Goal: Information Seeking & Learning: Learn about a topic

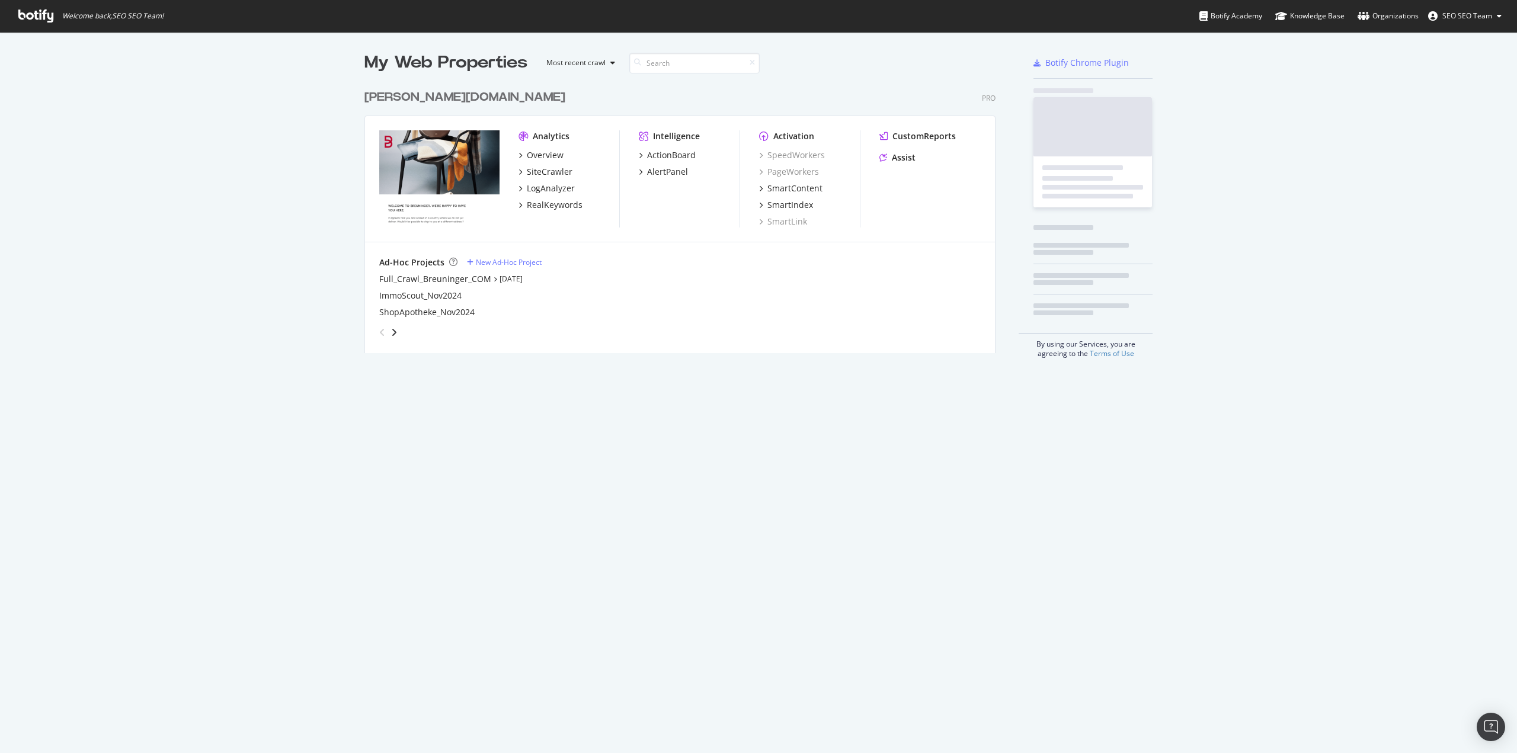
scroll to position [270, 632]
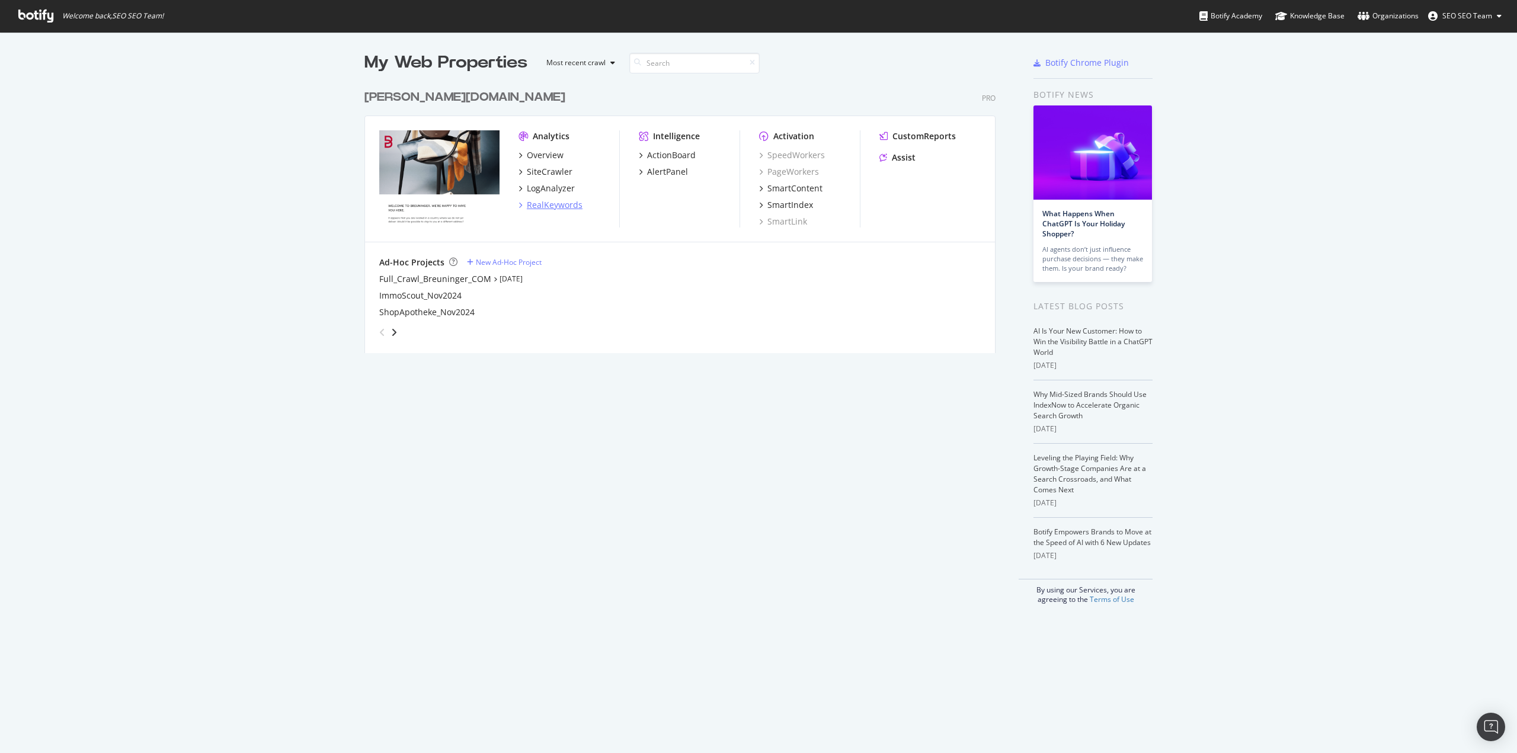
click at [553, 206] on div "RealKeywords" at bounding box center [555, 205] width 56 height 12
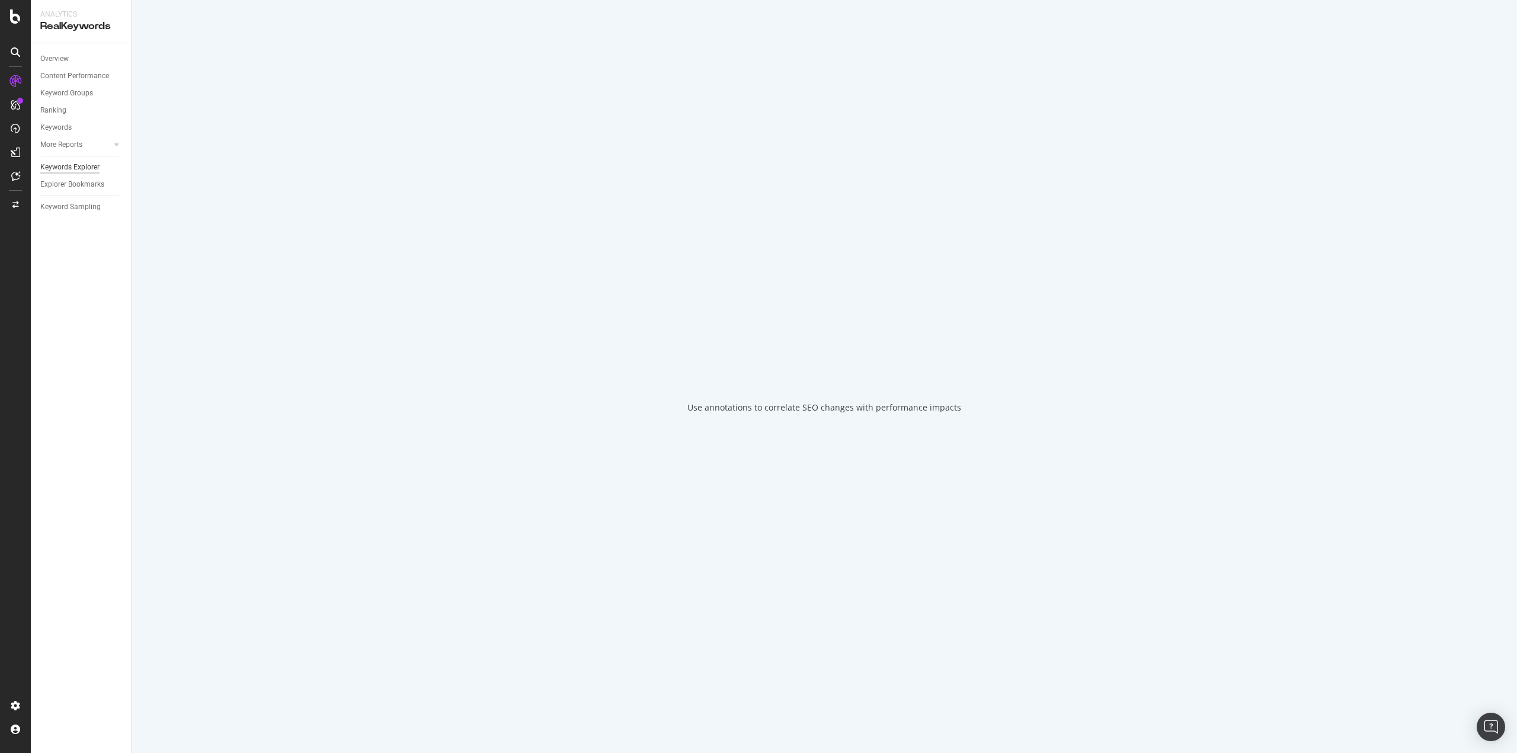
click at [76, 167] on div "Keywords Explorer" at bounding box center [69, 167] width 59 height 12
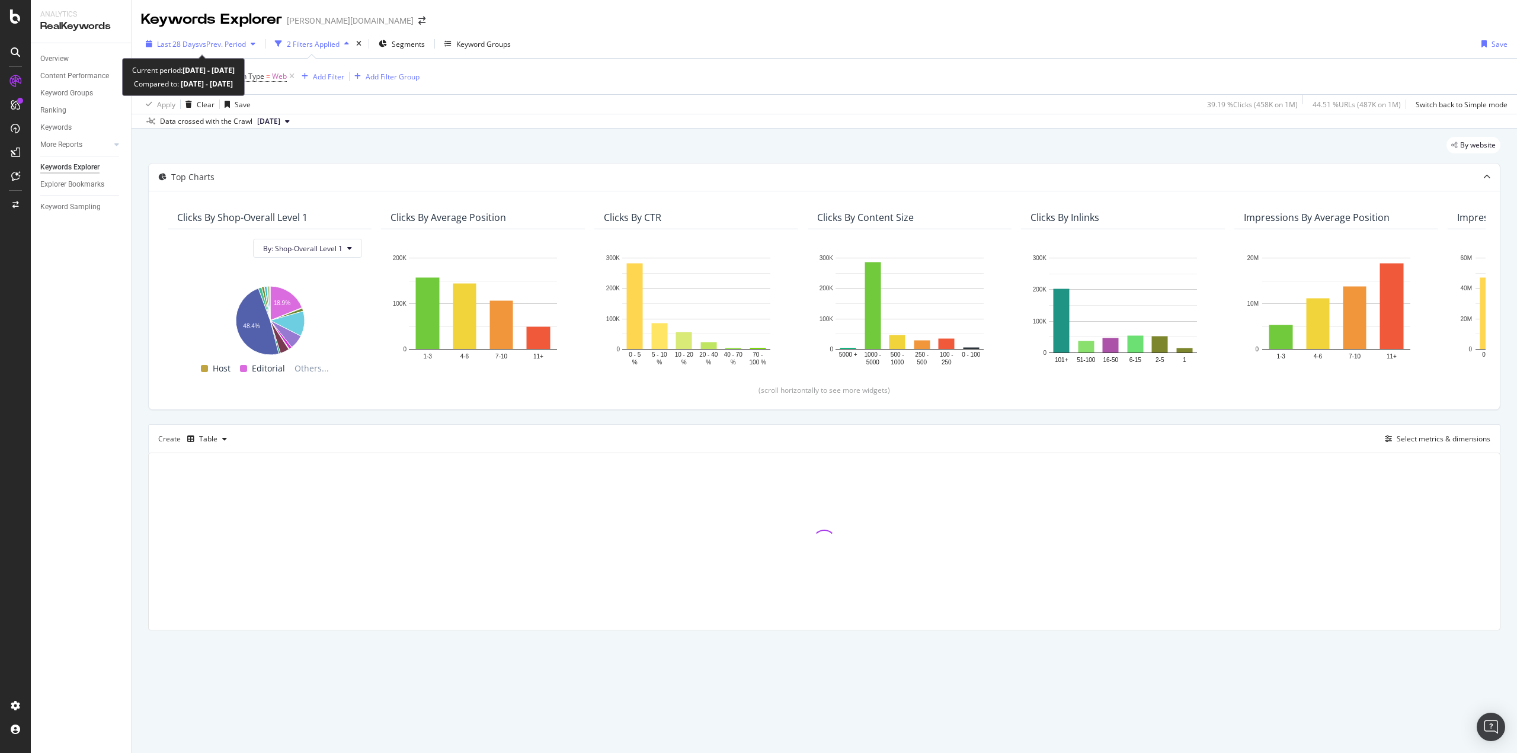
click at [252, 43] on div "button" at bounding box center [253, 43] width 14 height 7
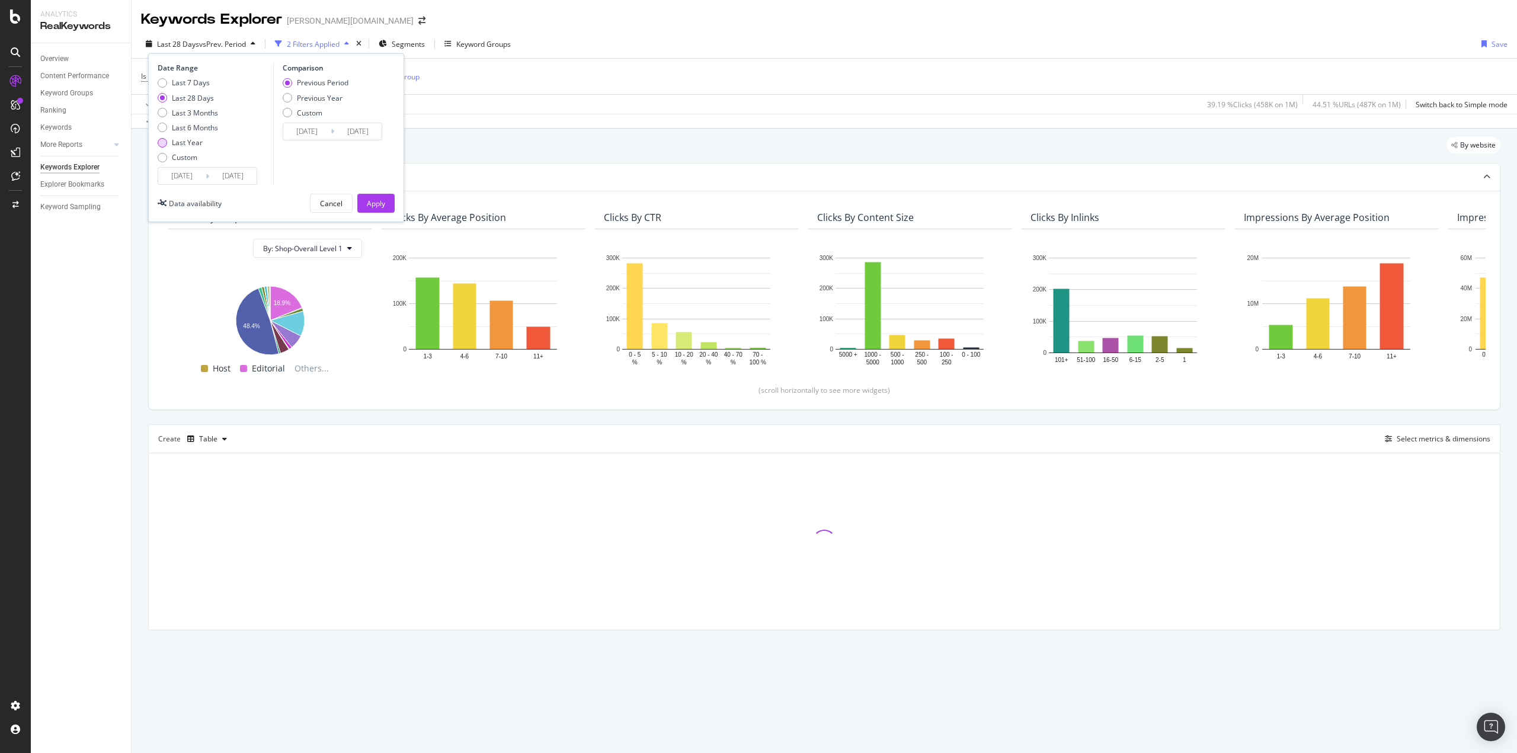
click at [190, 140] on div "Last Year" at bounding box center [187, 142] width 31 height 10
type input "[DATE]"
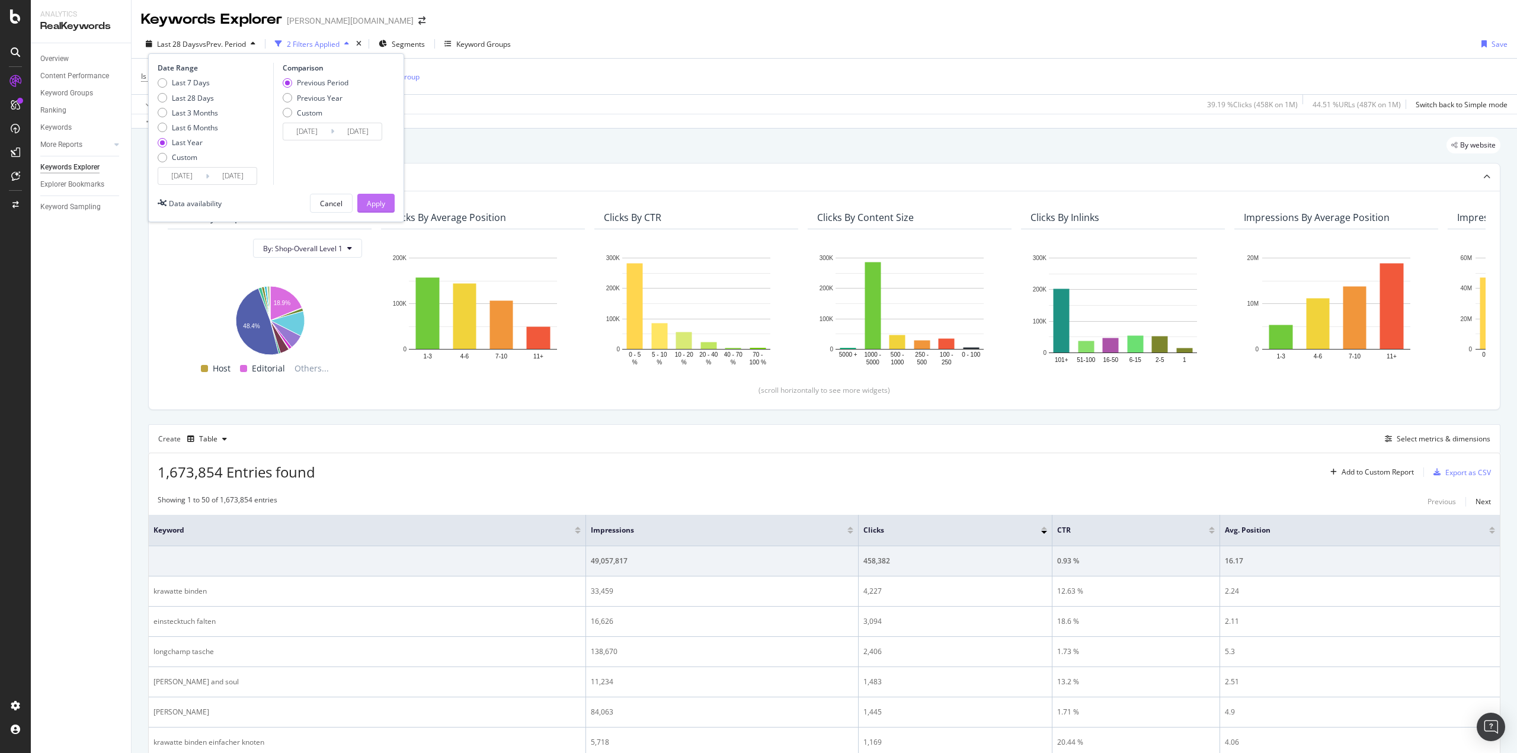
click at [379, 199] on div "Apply" at bounding box center [376, 204] width 18 height 10
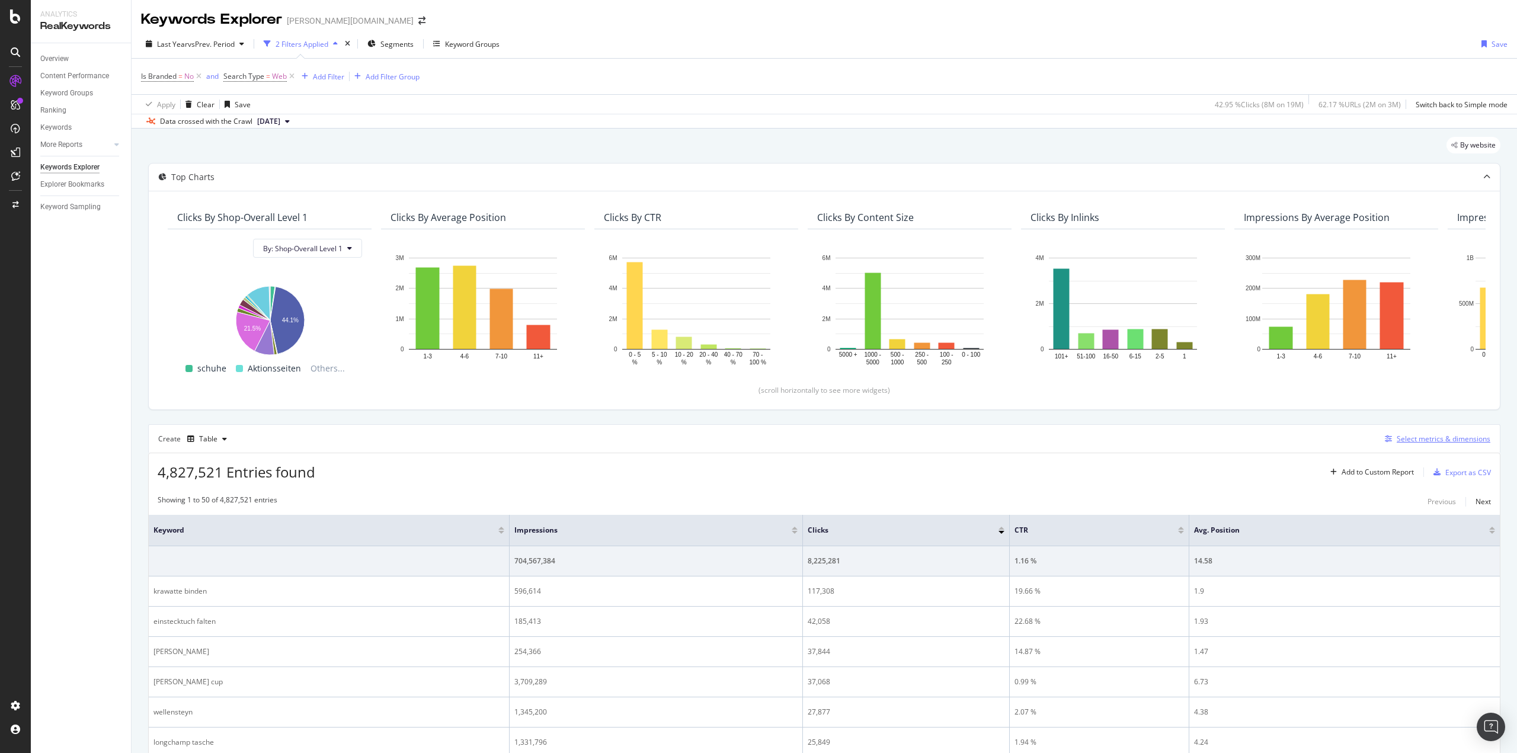
click at [1413, 441] on div "Select metrics & dimensions" at bounding box center [1444, 439] width 94 height 10
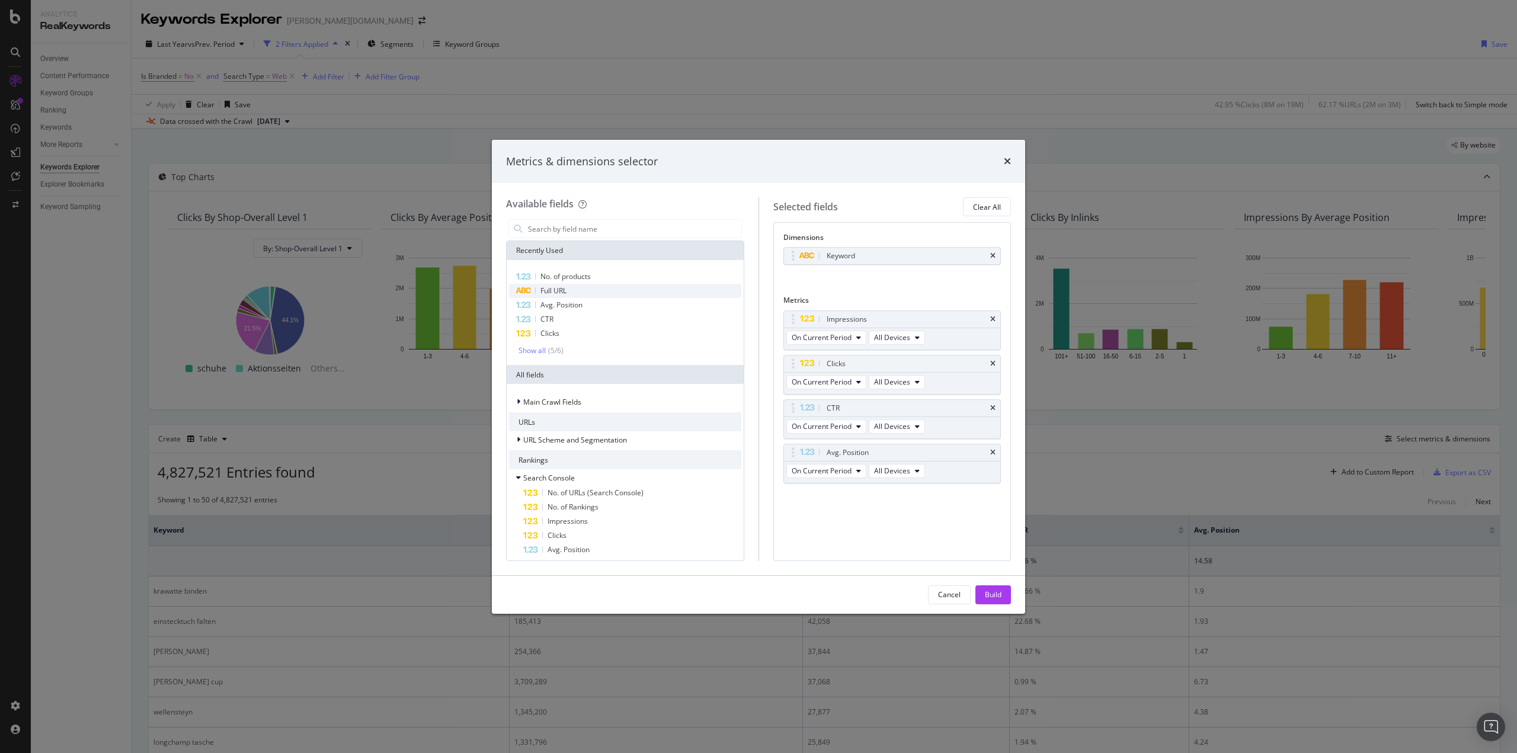
click at [570, 290] on div "Full URL" at bounding box center [625, 291] width 232 height 14
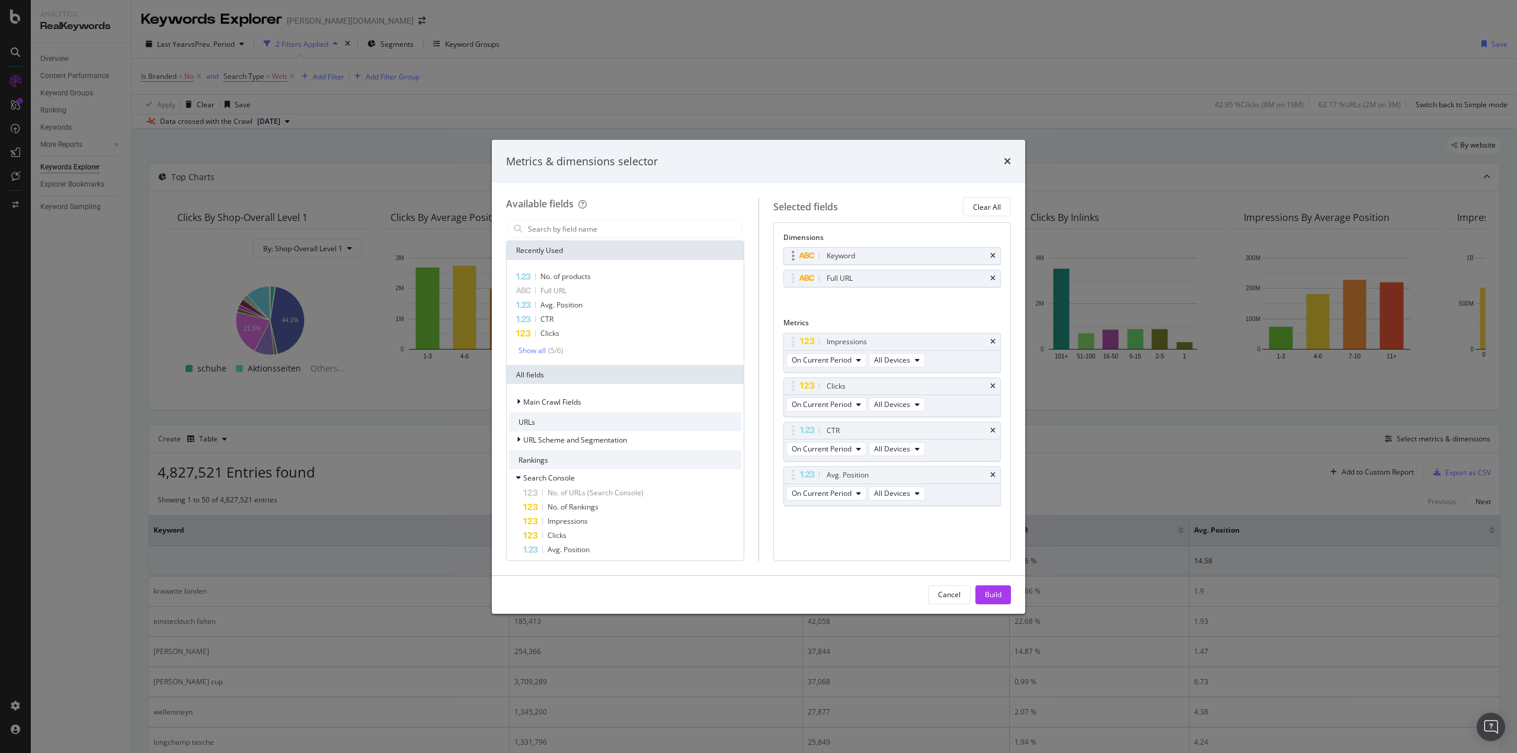
click at [998, 257] on div "Keyword" at bounding box center [892, 256] width 217 height 17
click at [994, 255] on icon "times" at bounding box center [992, 255] width 5 height 7
click at [998, 594] on div "Build" at bounding box center [993, 595] width 17 height 10
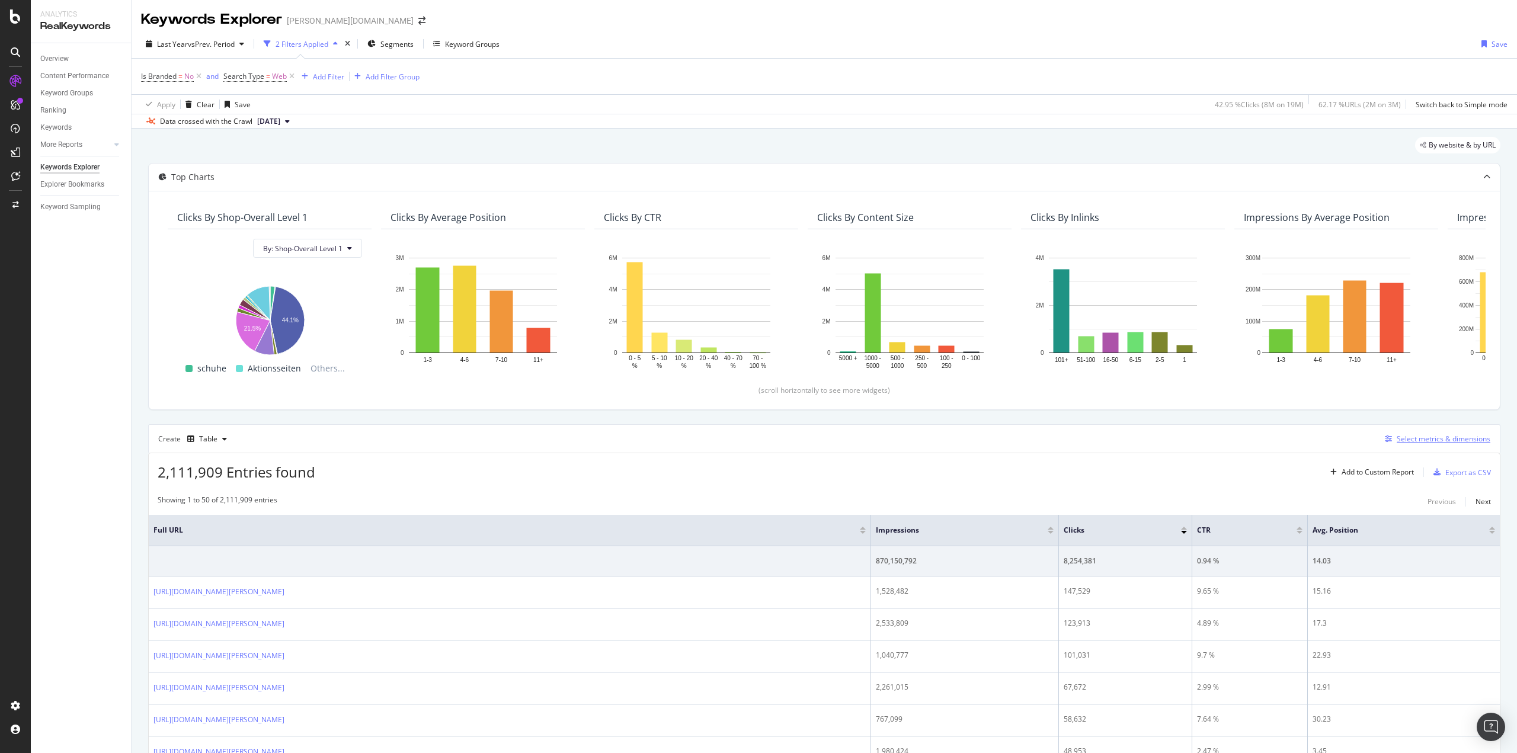
click at [1415, 437] on div "Select metrics & dimensions" at bounding box center [1444, 439] width 94 height 10
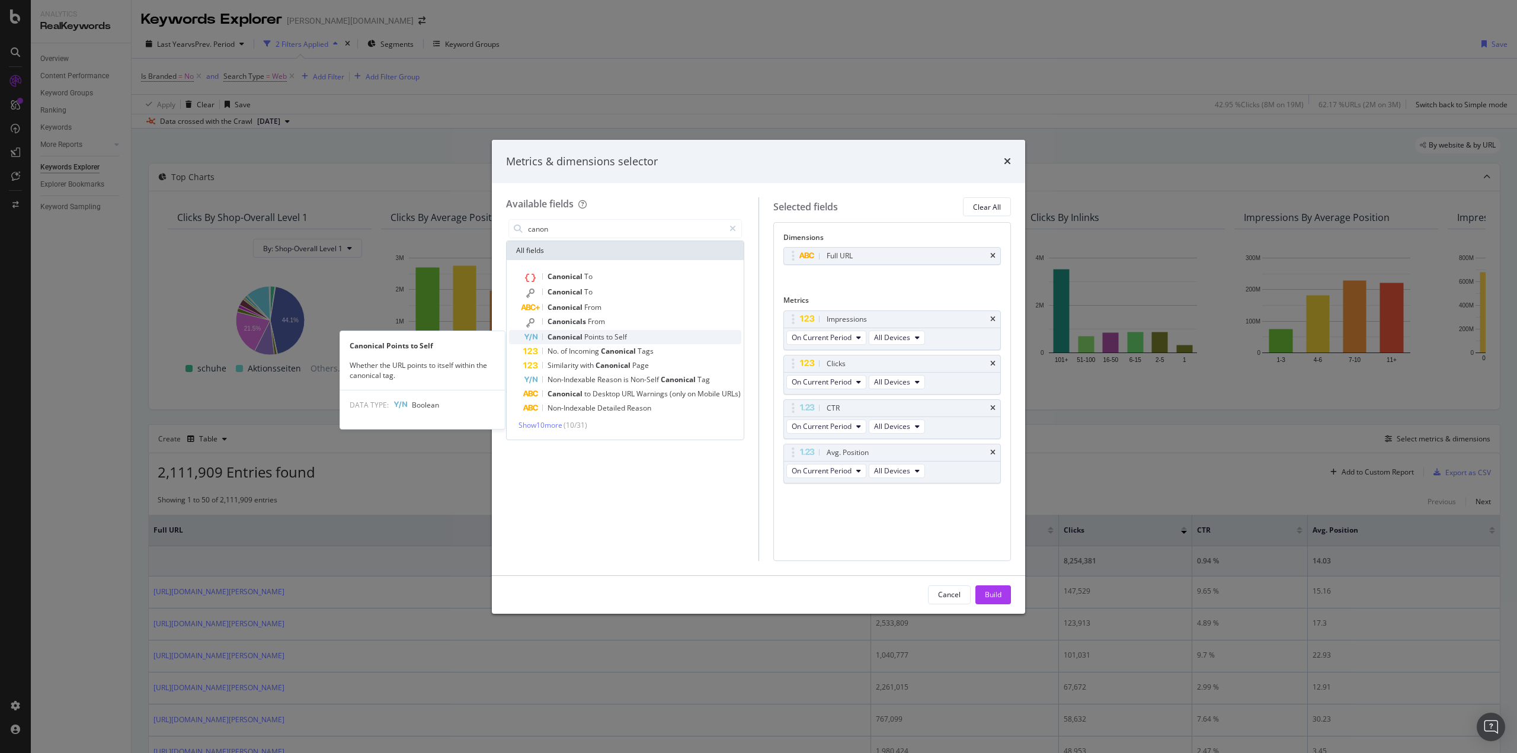
type input "canon"
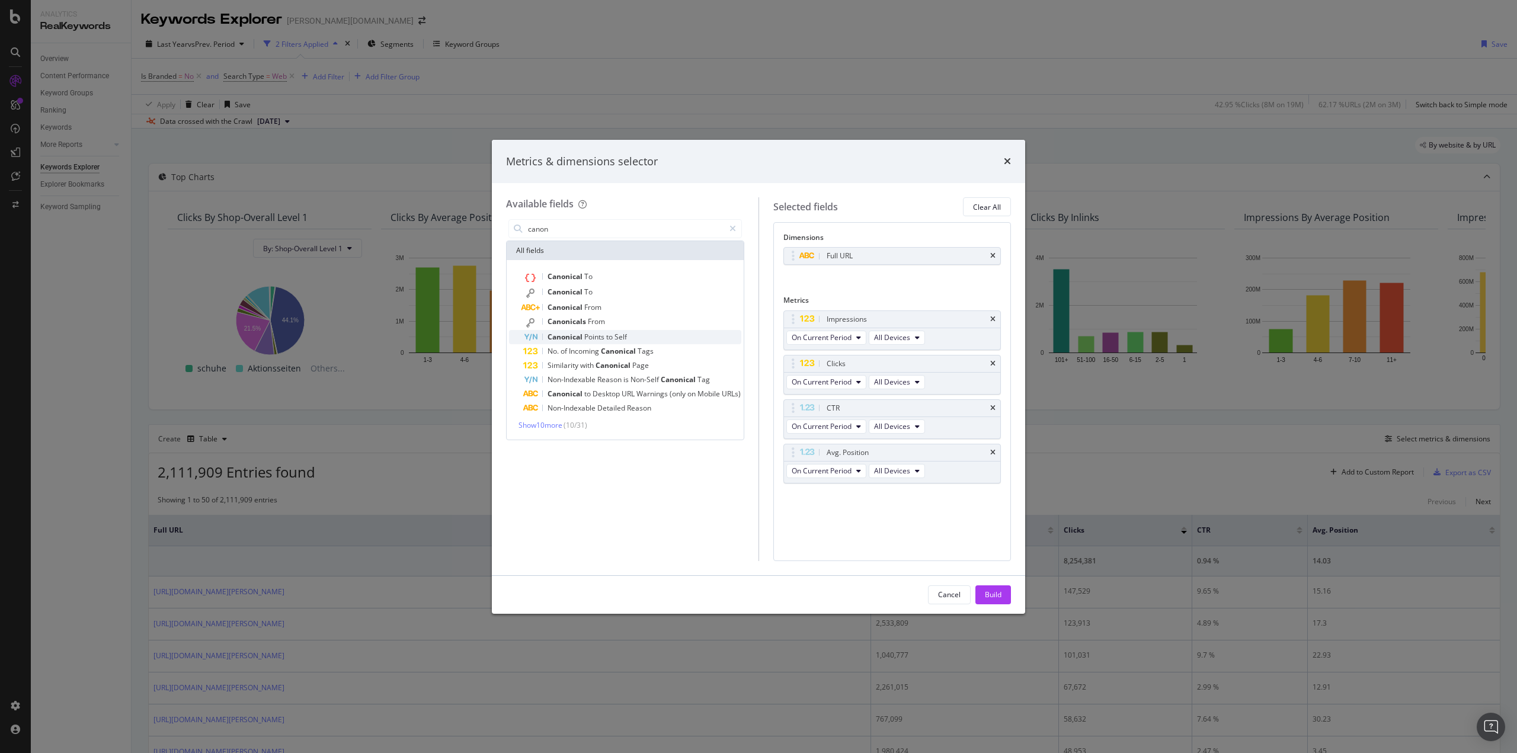
click at [590, 341] on span "Points" at bounding box center [595, 337] width 22 height 10
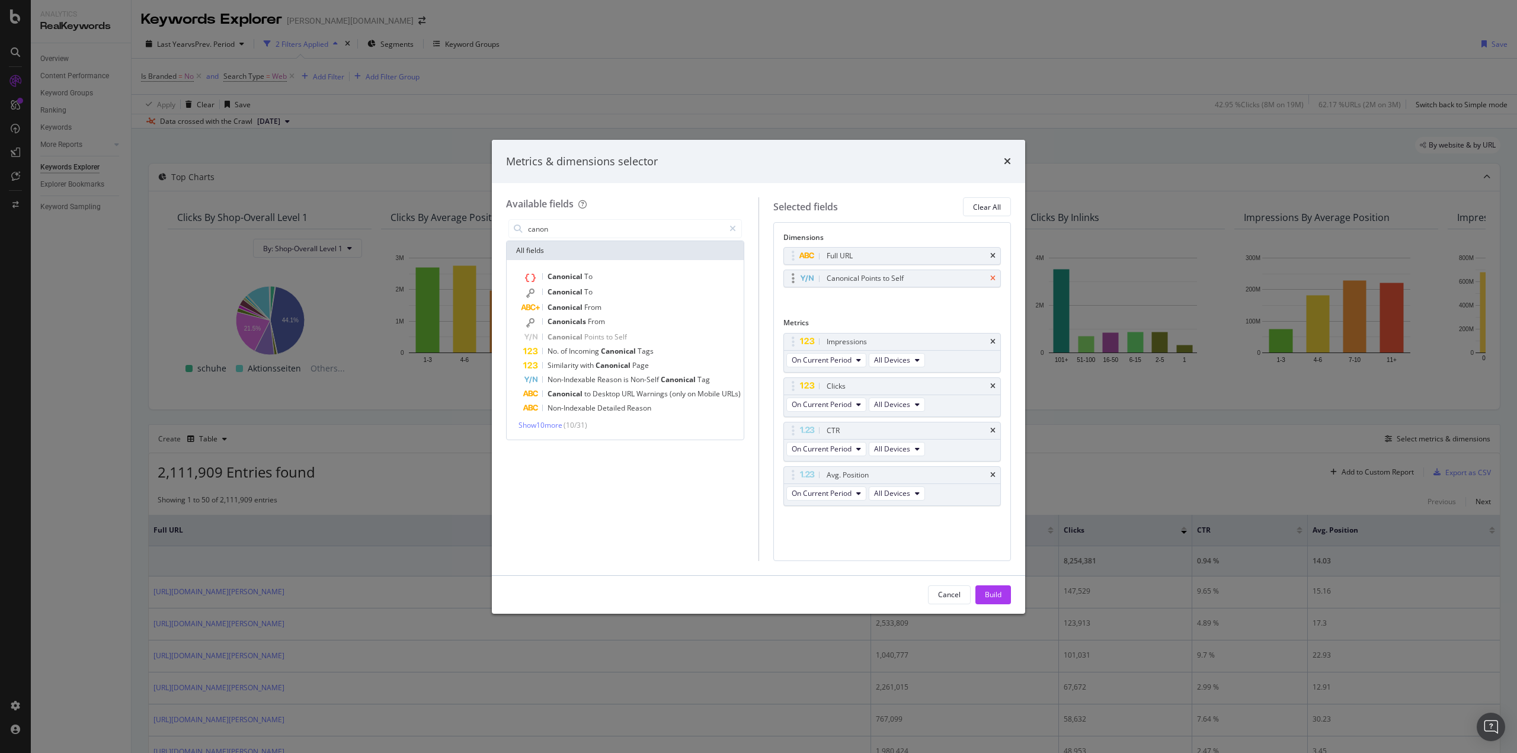
click at [993, 277] on icon "times" at bounding box center [992, 278] width 5 height 7
click at [1002, 593] on button "Build" at bounding box center [993, 594] width 36 height 19
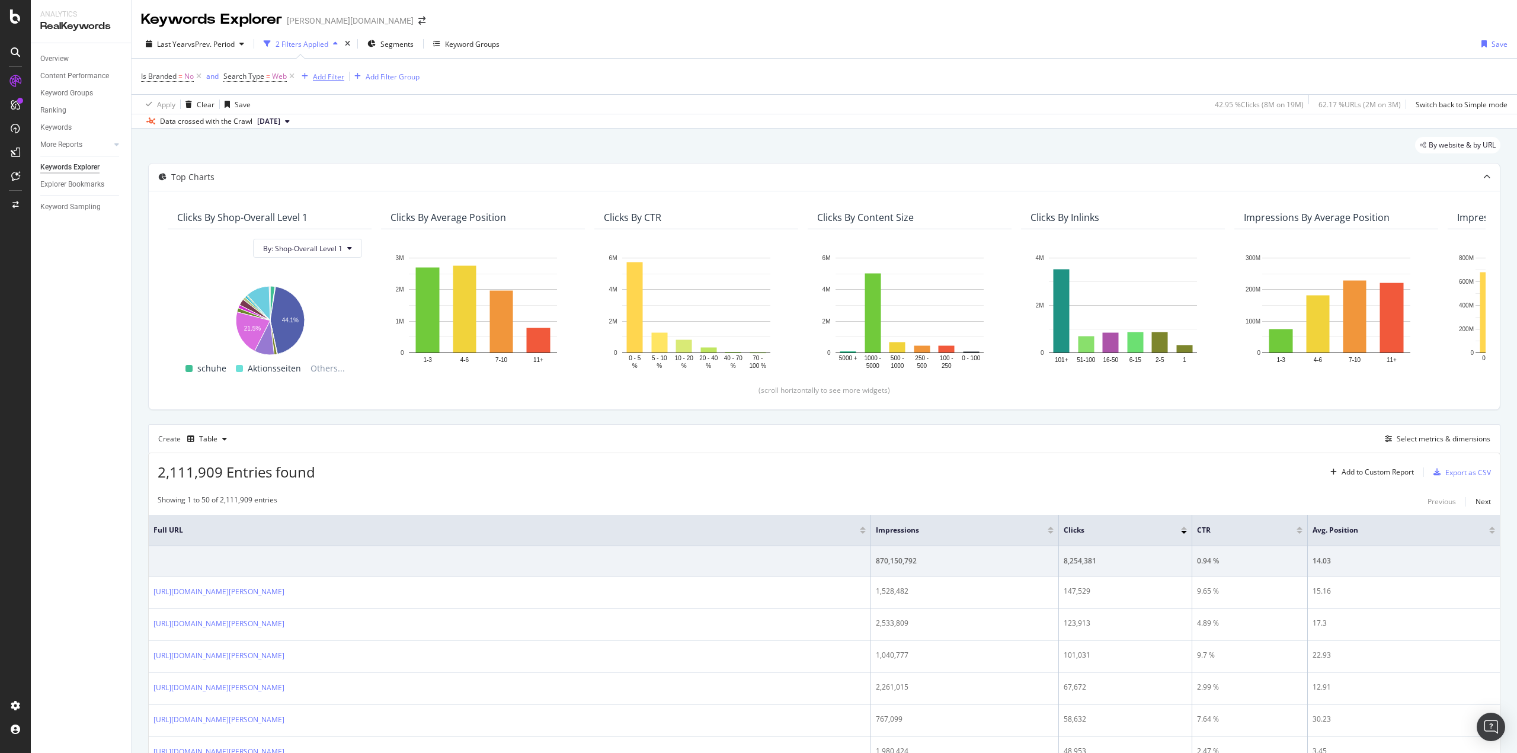
click at [327, 79] on div "Add Filter" at bounding box center [328, 77] width 31 height 10
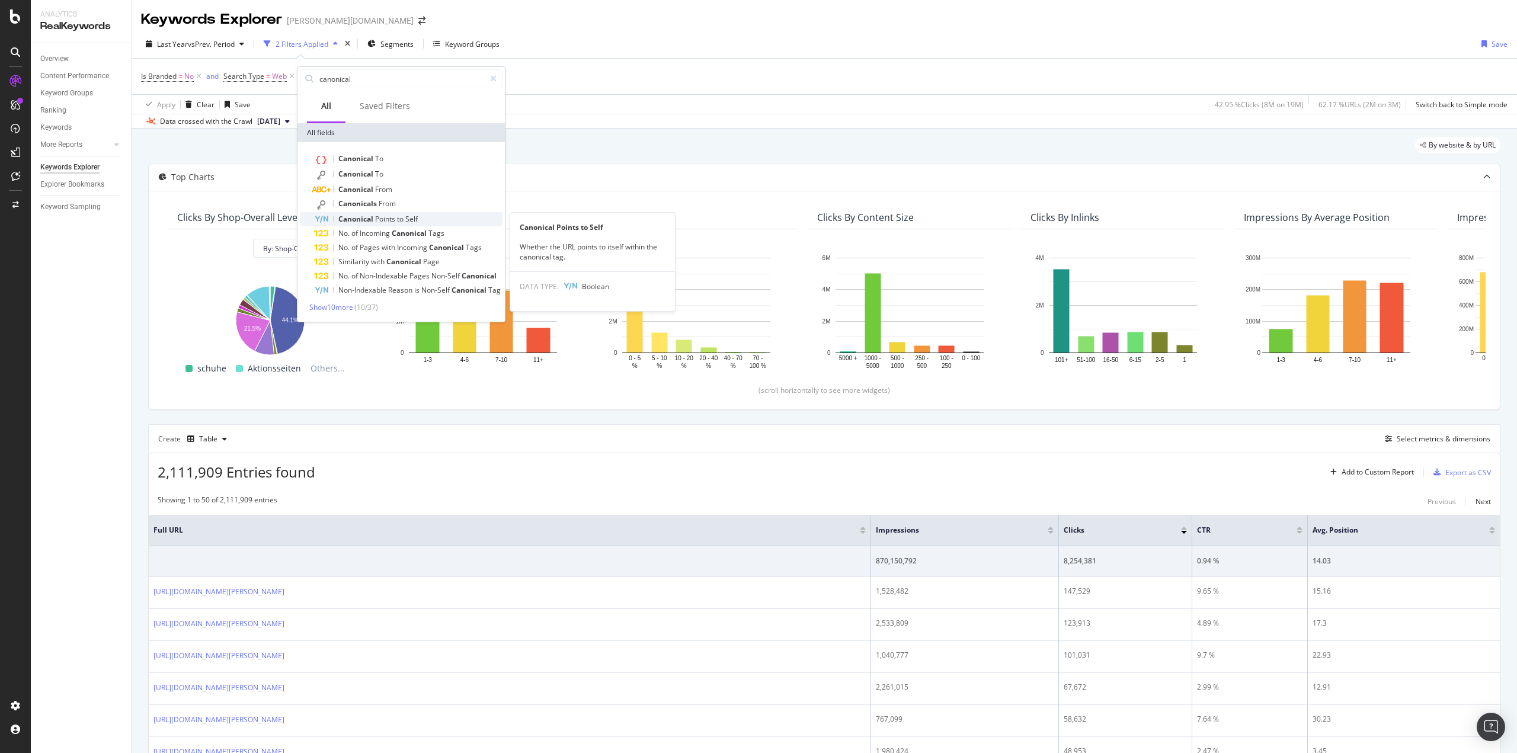
type input "canonical"
click at [369, 218] on span "Canonical" at bounding box center [356, 219] width 37 height 10
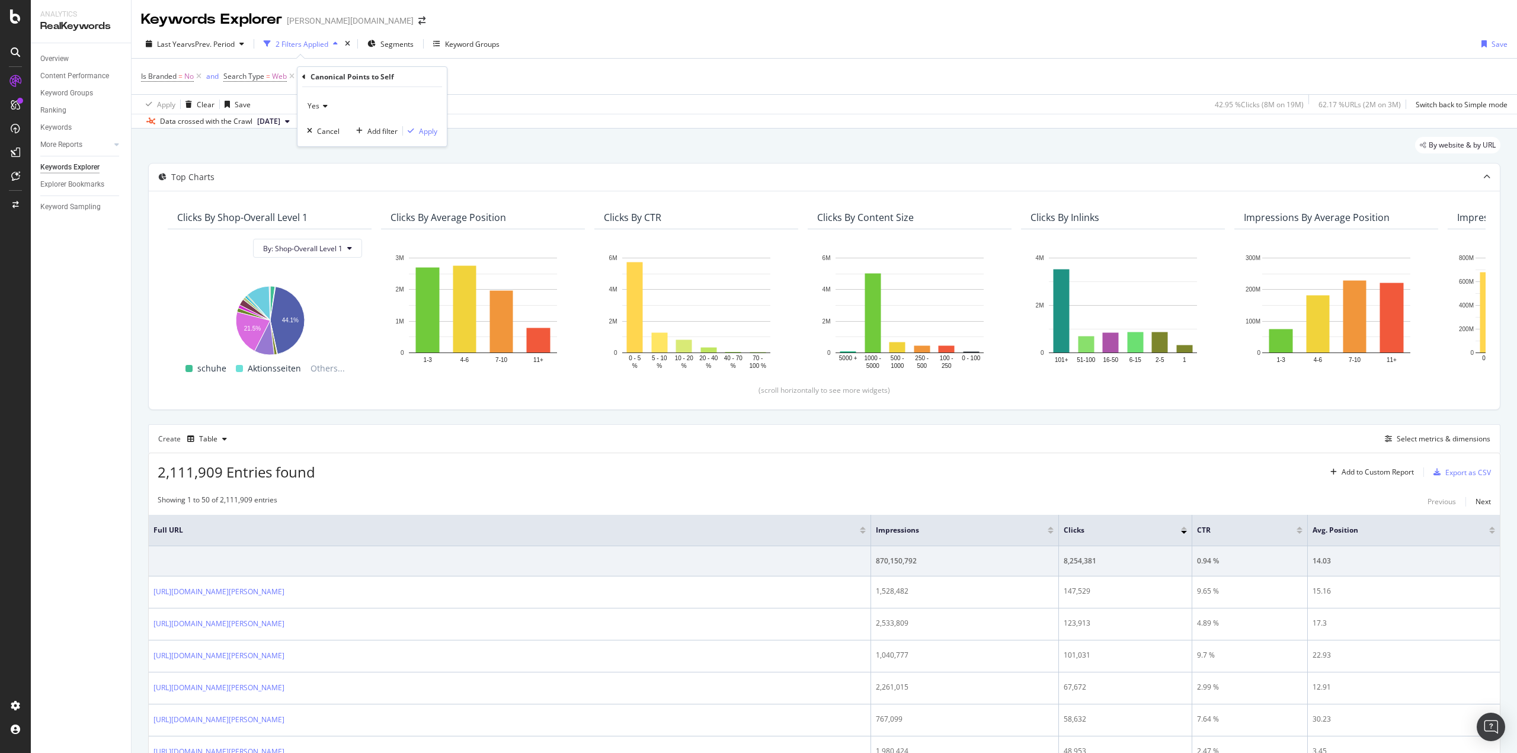
click at [322, 105] on icon at bounding box center [323, 106] width 8 height 7
click at [322, 143] on span "No" at bounding box center [317, 146] width 9 height 10
click at [431, 133] on div "Apply" at bounding box center [428, 131] width 18 height 10
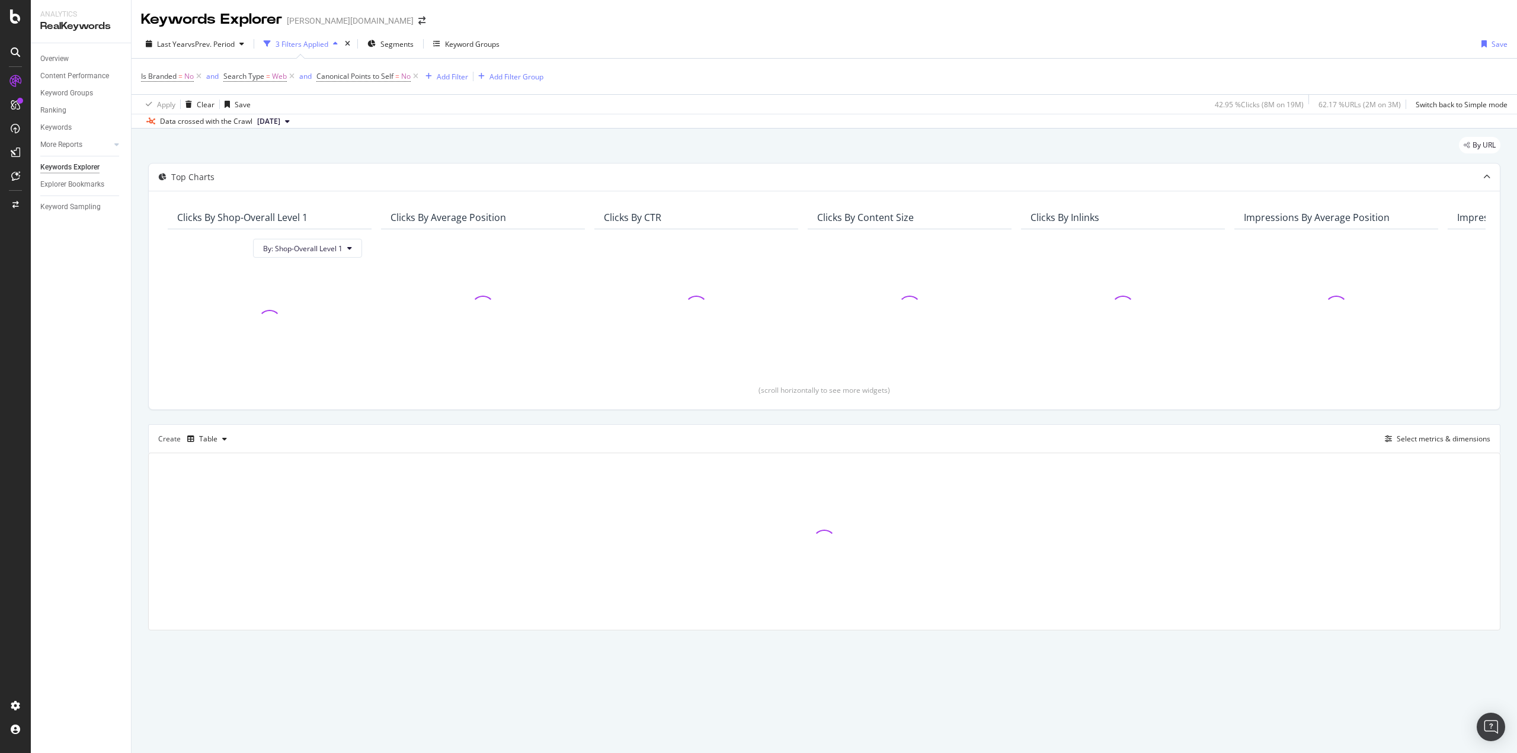
click at [572, 140] on div "By URL" at bounding box center [824, 150] width 1352 height 26
click at [572, 133] on div "By URL Top Charts Clicks By Shop-Overall Level 1 By: Shop-Overall Level 1 Click…" at bounding box center [824, 400] width 1385 height 543
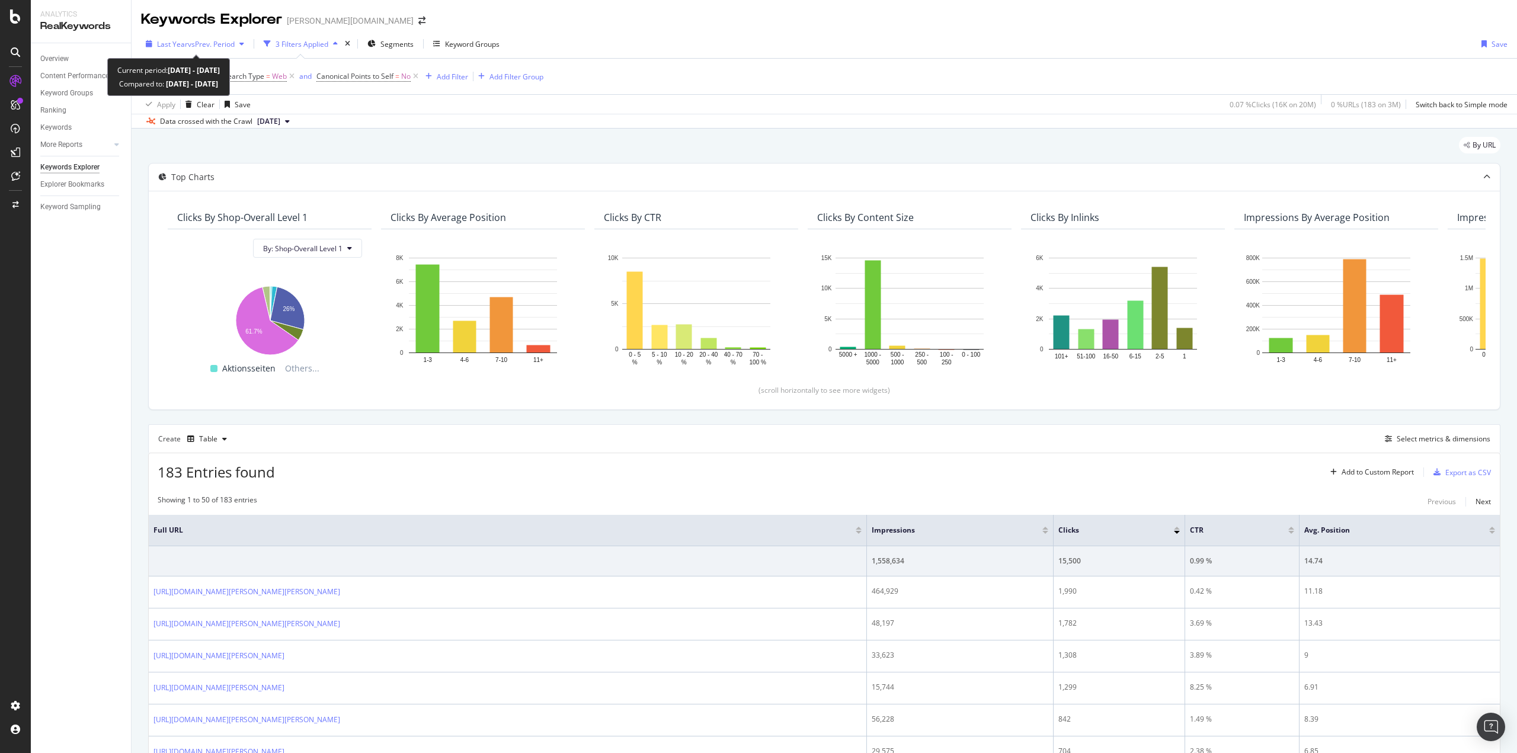
click at [215, 47] on span "vs Prev. Period" at bounding box center [211, 44] width 47 height 10
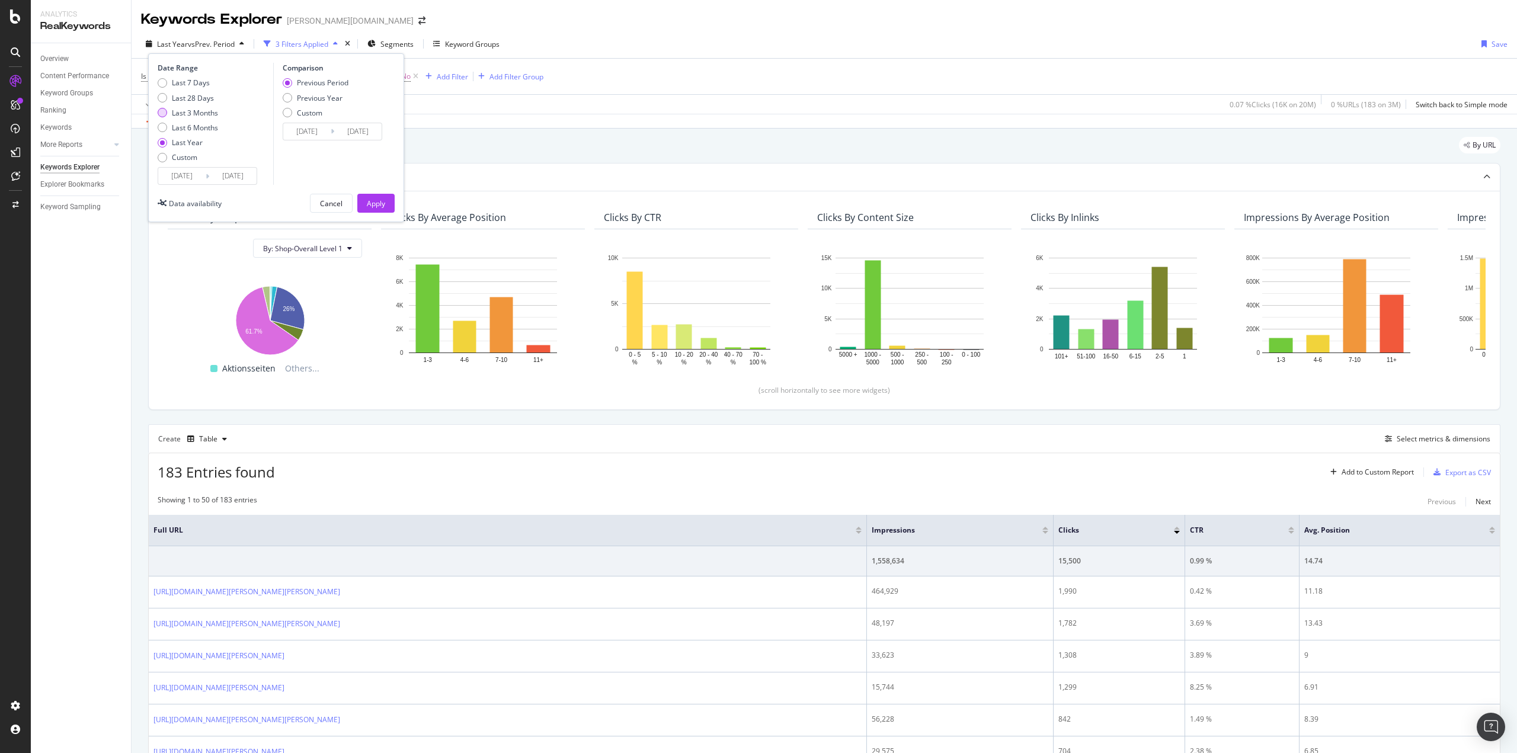
click at [179, 110] on div "Last 3 Months" at bounding box center [195, 113] width 46 height 10
type input "[DATE]"
click at [385, 206] on button "Apply" at bounding box center [375, 203] width 37 height 19
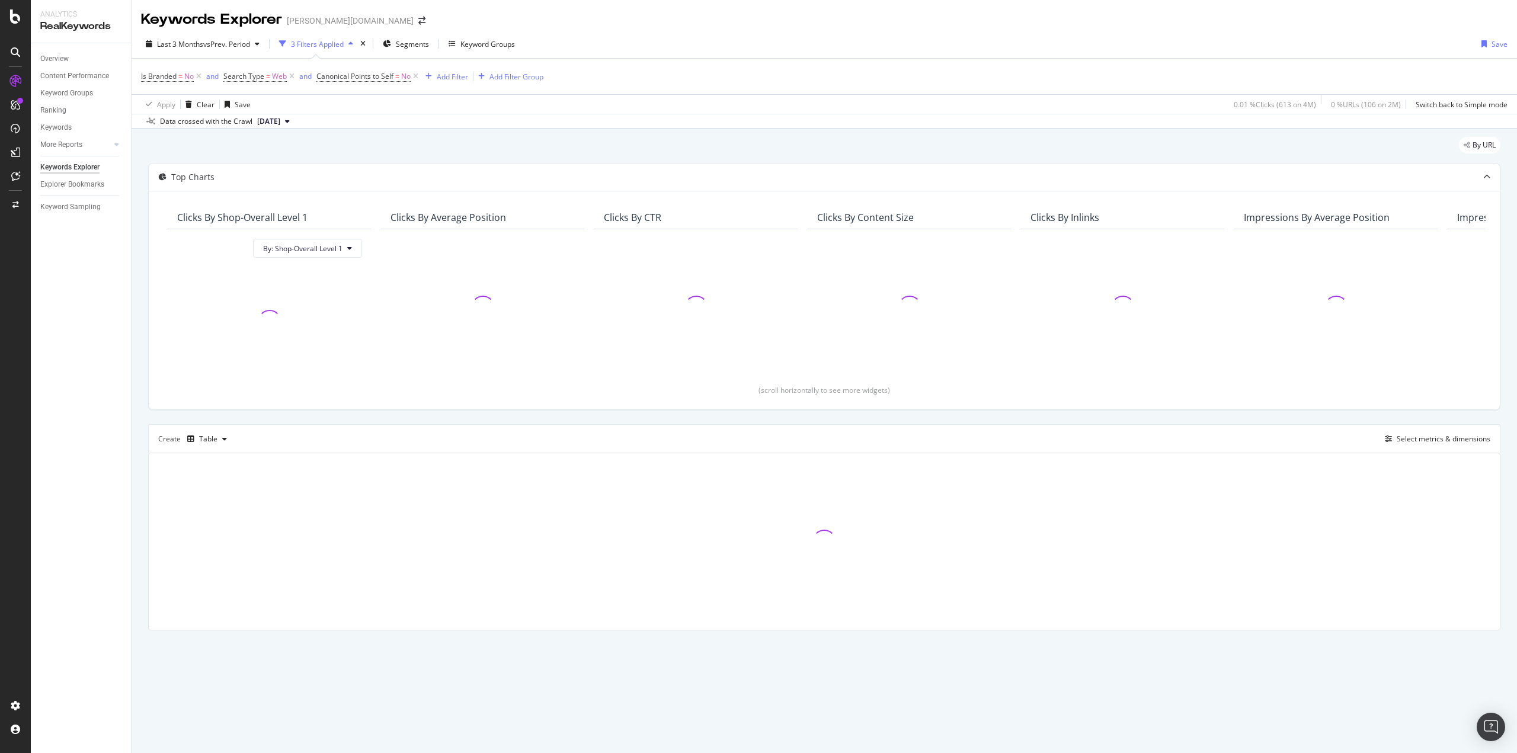
click at [137, 396] on div "By URL Top Charts Clicks By Shop-Overall Level 1 By: Shop-Overall Level 1 Click…" at bounding box center [824, 400] width 1385 height 543
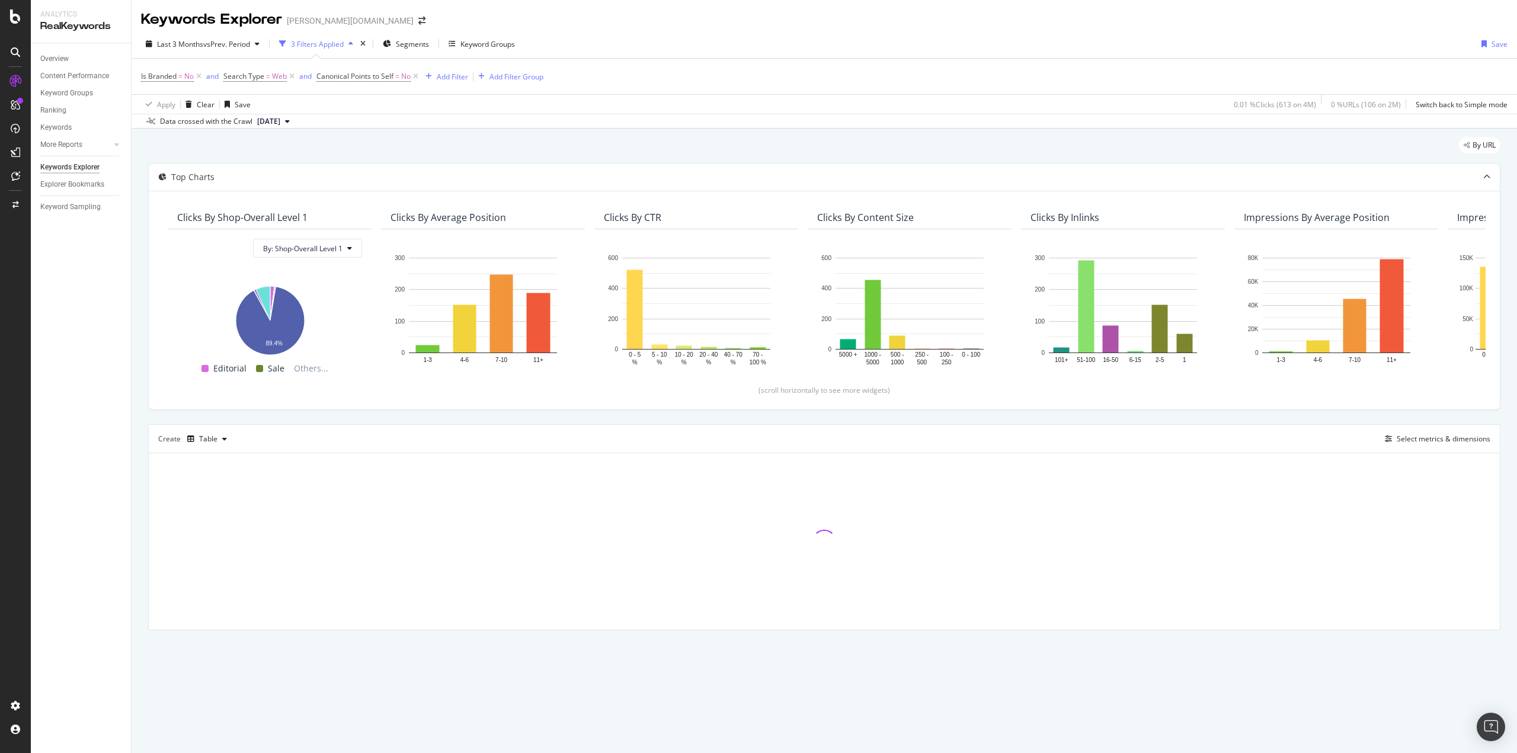
drag, startPoint x: 137, startPoint y: 396, endPoint x: 142, endPoint y: 382, distance: 14.6
click at [142, 382] on div "By URL Top Charts Clicks By Shop-Overall Level 1 By: Shop-Overall Level 1 Hold …" at bounding box center [824, 400] width 1385 height 543
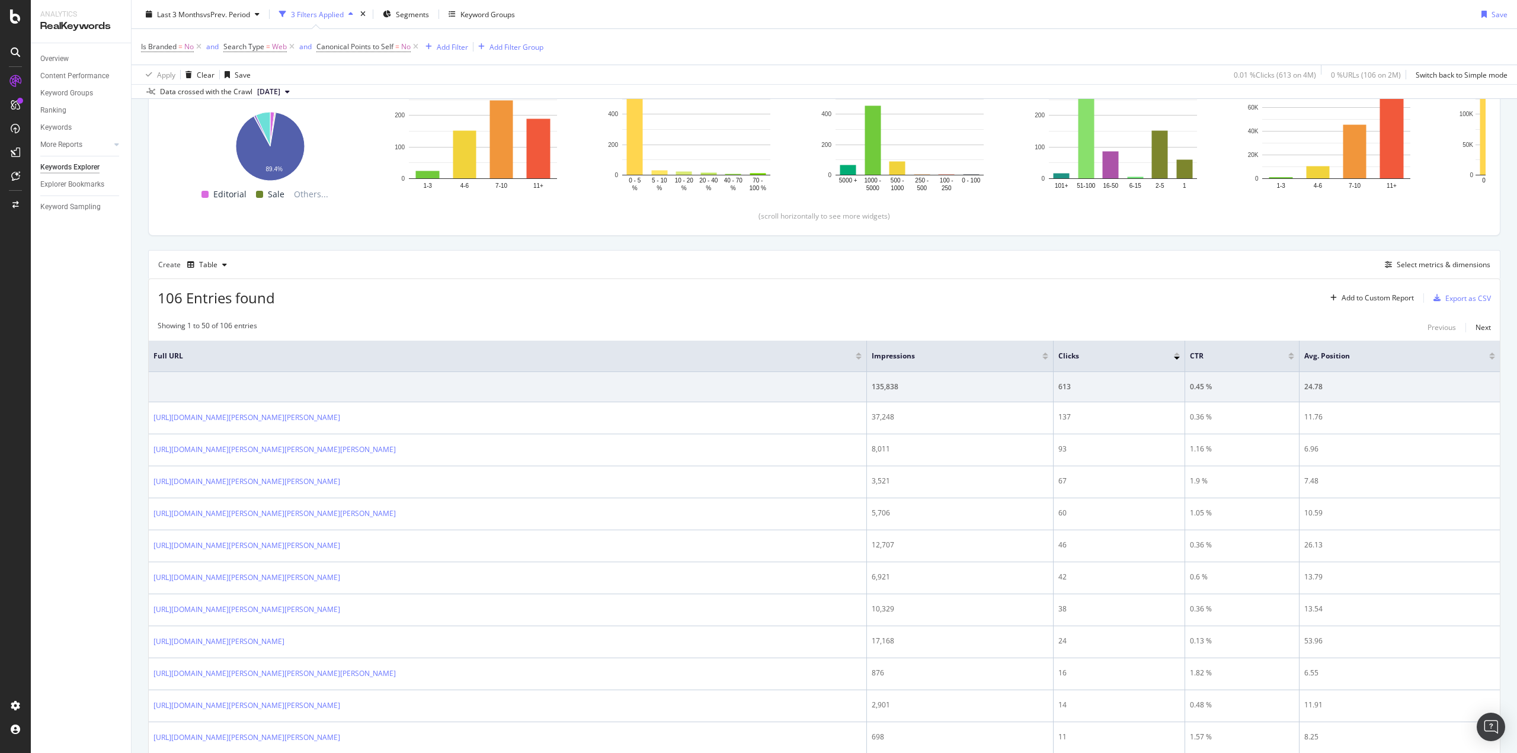
scroll to position [178, 0]
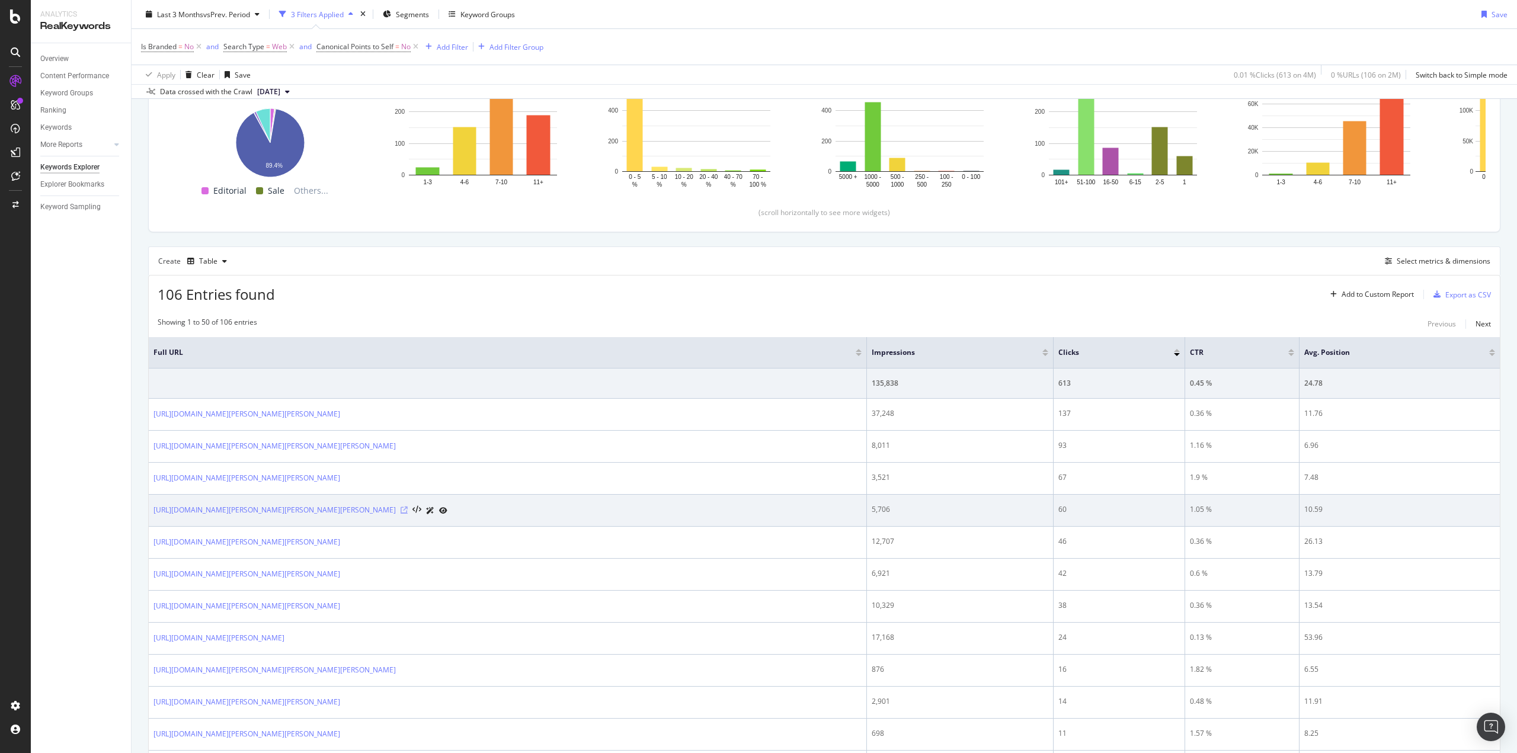
click at [401, 511] on icon at bounding box center [404, 510] width 7 height 7
